Goal: Transaction & Acquisition: Book appointment/travel/reservation

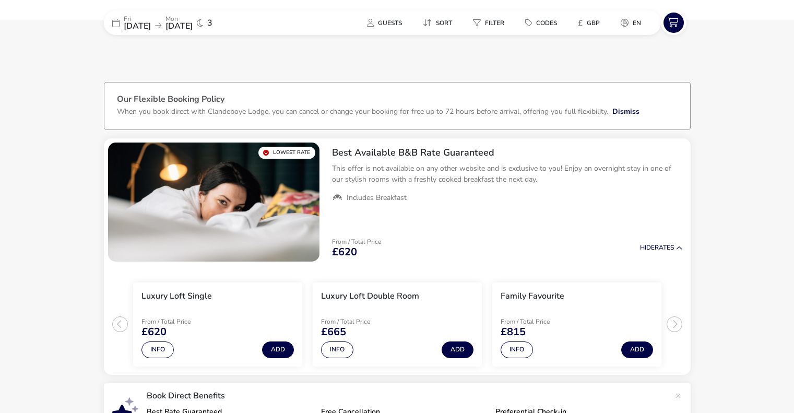
scroll to position [313, 0]
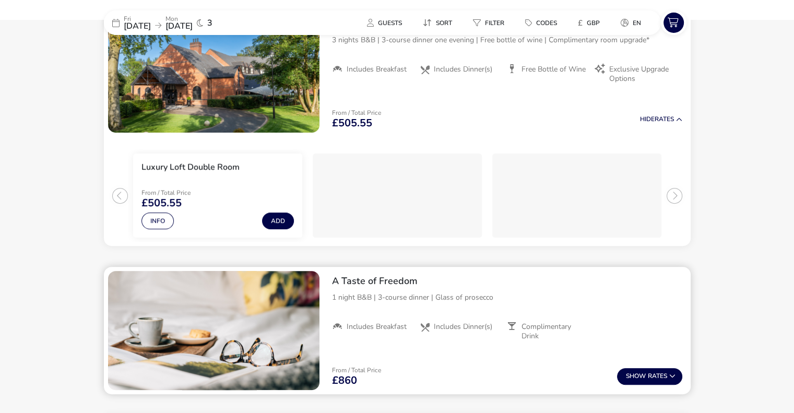
scroll to position [365, 0]
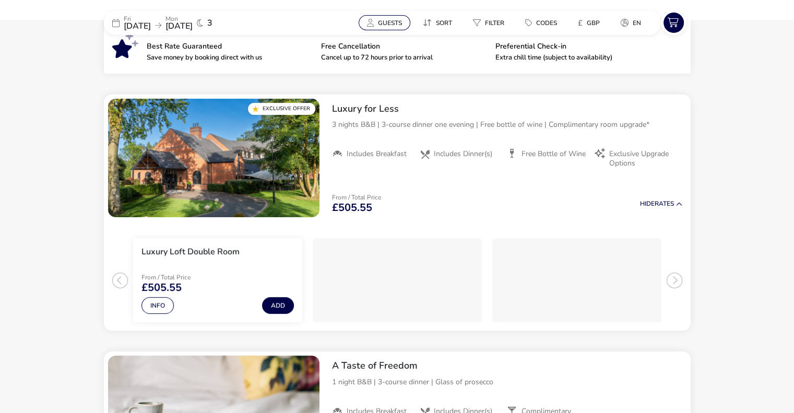
click at [389, 21] on span "Guests" at bounding box center [390, 23] width 24 height 8
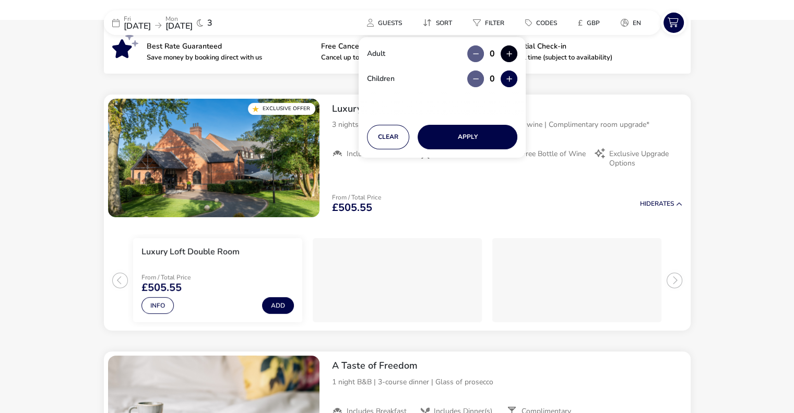
click at [501, 52] on button "button" at bounding box center [509, 53] width 17 height 17
click at [502, 53] on span "button" at bounding box center [502, 53] width 0 height 0
type input "2"
click at [464, 133] on button "Apply" at bounding box center [468, 137] width 100 height 25
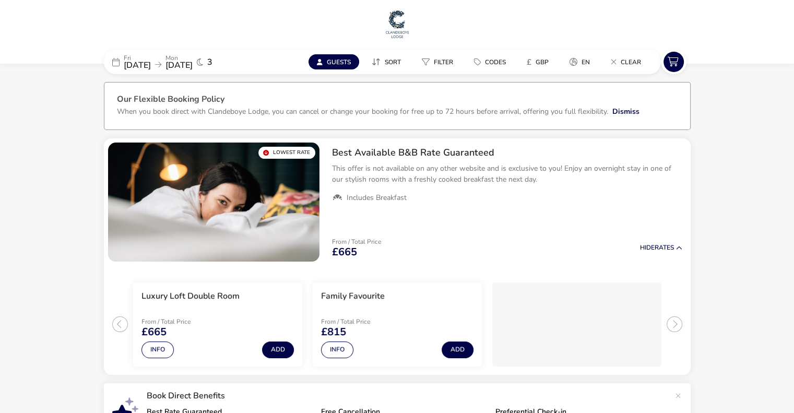
click at [338, 64] on span "Guests" at bounding box center [339, 62] width 24 height 8
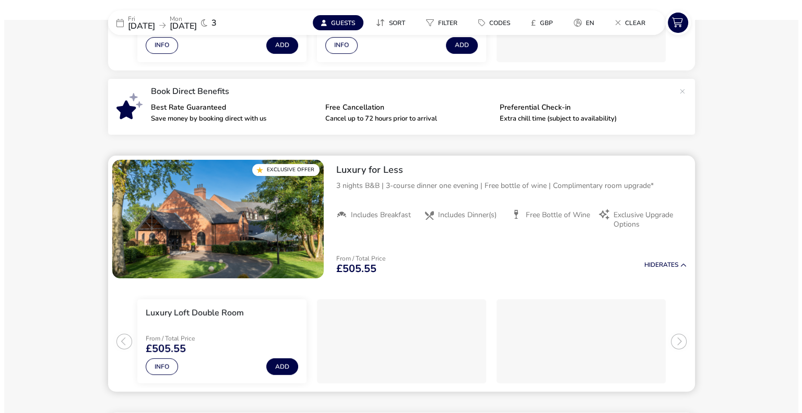
scroll to position [313, 0]
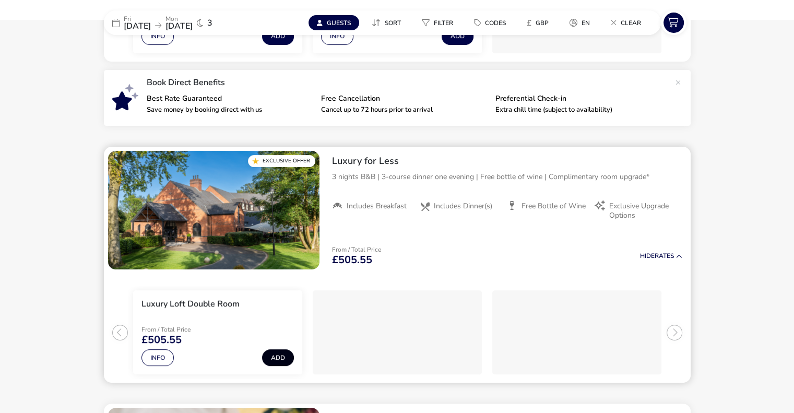
click at [277, 358] on button "Add" at bounding box center [278, 357] width 32 height 17
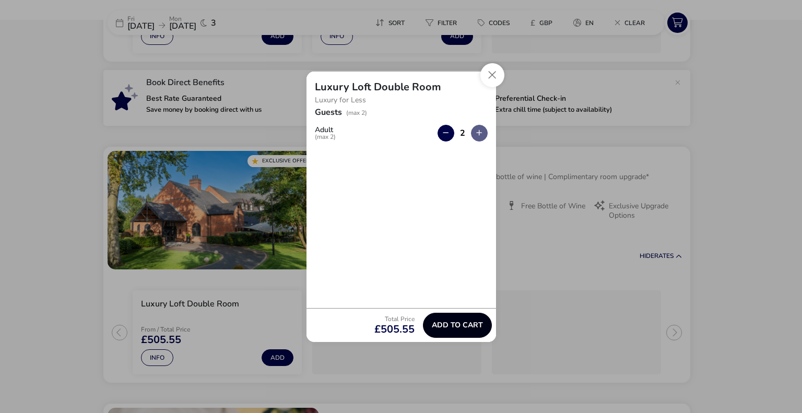
click at [466, 323] on span "Add to cart" at bounding box center [457, 325] width 51 height 8
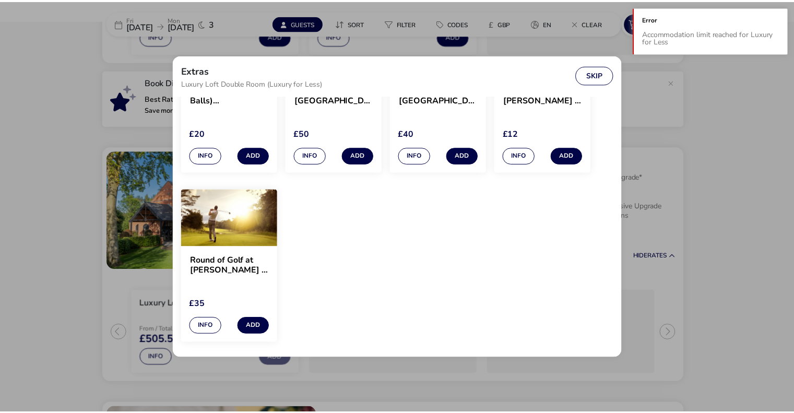
scroll to position [1046, 0]
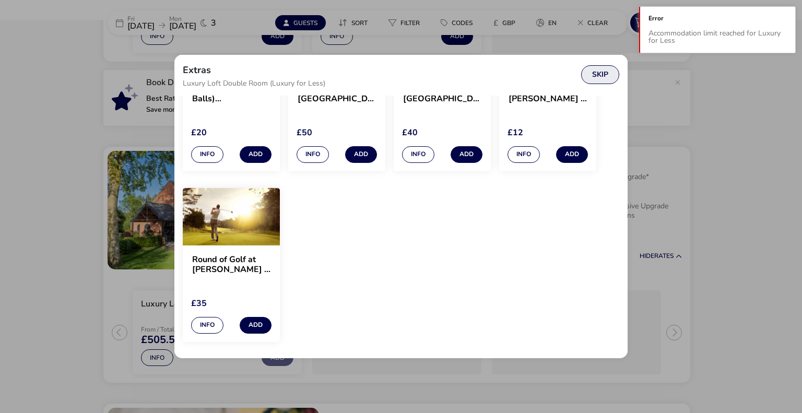
click at [601, 77] on button "Skip" at bounding box center [600, 74] width 38 height 19
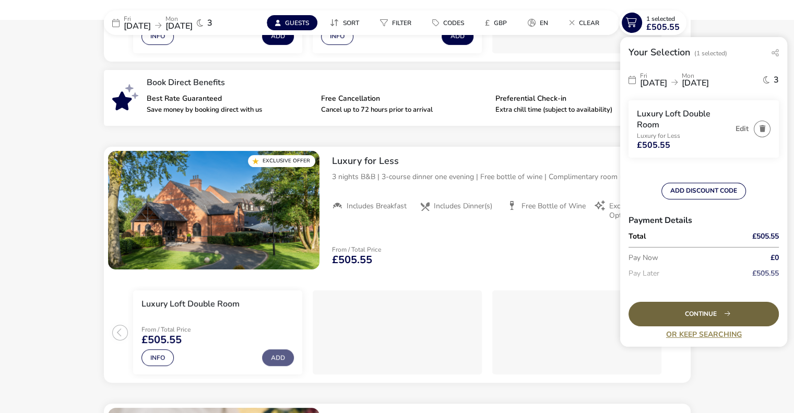
click at [683, 316] on div "Continue" at bounding box center [704, 314] width 150 height 25
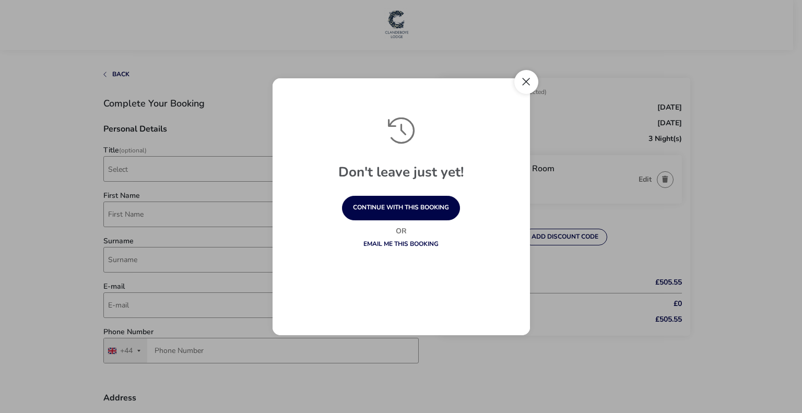
click at [523, 80] on button "Close" at bounding box center [526, 82] width 24 height 24
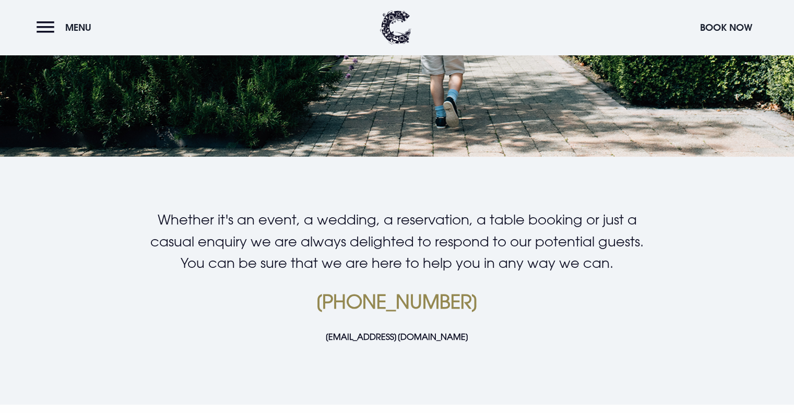
click at [432, 338] on link "[EMAIL_ADDRESS][DOMAIN_NAME]" at bounding box center [397, 337] width 144 height 10
drag, startPoint x: 497, startPoint y: 346, endPoint x: 295, endPoint y: 340, distance: 202.1
click at [295, 340] on div "Whether it's an event, a wedding, a reservation, a table booking or just a casu…" at bounding box center [397, 284] width 604 height 151
copy link "[EMAIL_ADDRESS][DOMAIN_NAME]"
click at [704, 23] on button "Book Now" at bounding box center [726, 27] width 63 height 22
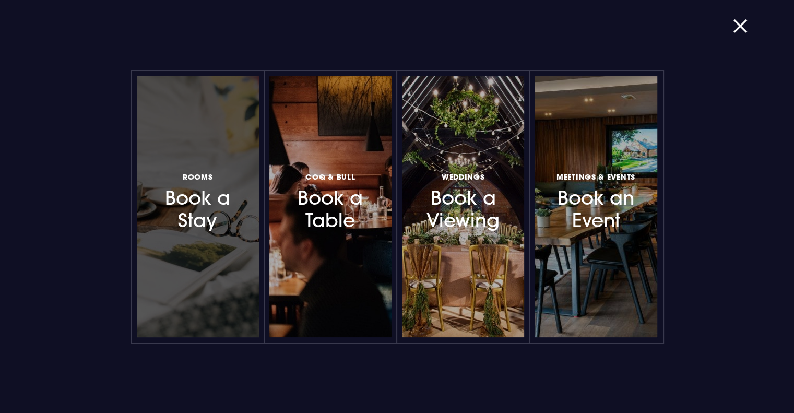
click at [195, 225] on h3 "Rooms Book a Stay" at bounding box center [197, 201] width 91 height 62
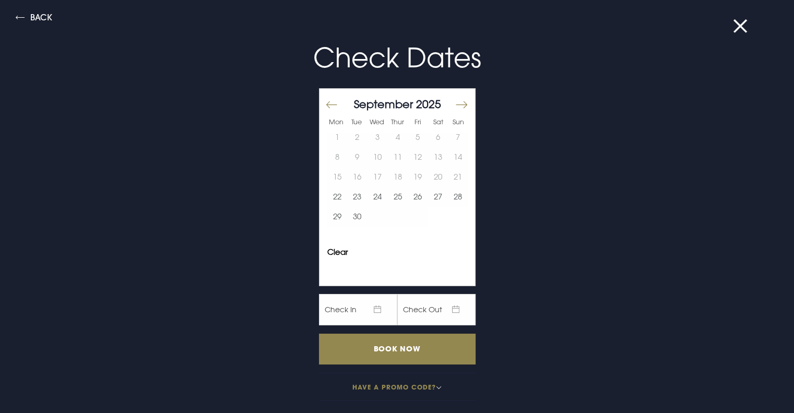
click at [460, 105] on div at bounding box center [465, 108] width 15 height 15
click at [456, 105] on button "Move forward to switch to the next month." at bounding box center [461, 104] width 13 height 22
click at [412, 158] on button "10" at bounding box center [418, 157] width 20 height 20
click at [335, 181] on button "13" at bounding box center [337, 177] width 20 height 20
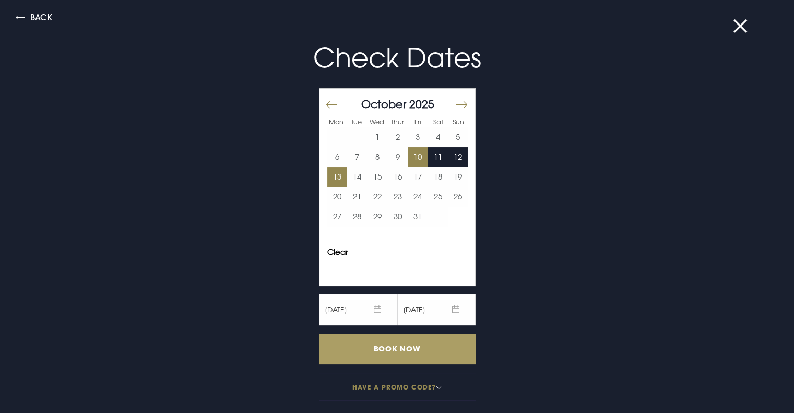
click at [397, 345] on input "Book Now" at bounding box center [397, 349] width 157 height 31
